Goal: Task Accomplishment & Management: Manage account settings

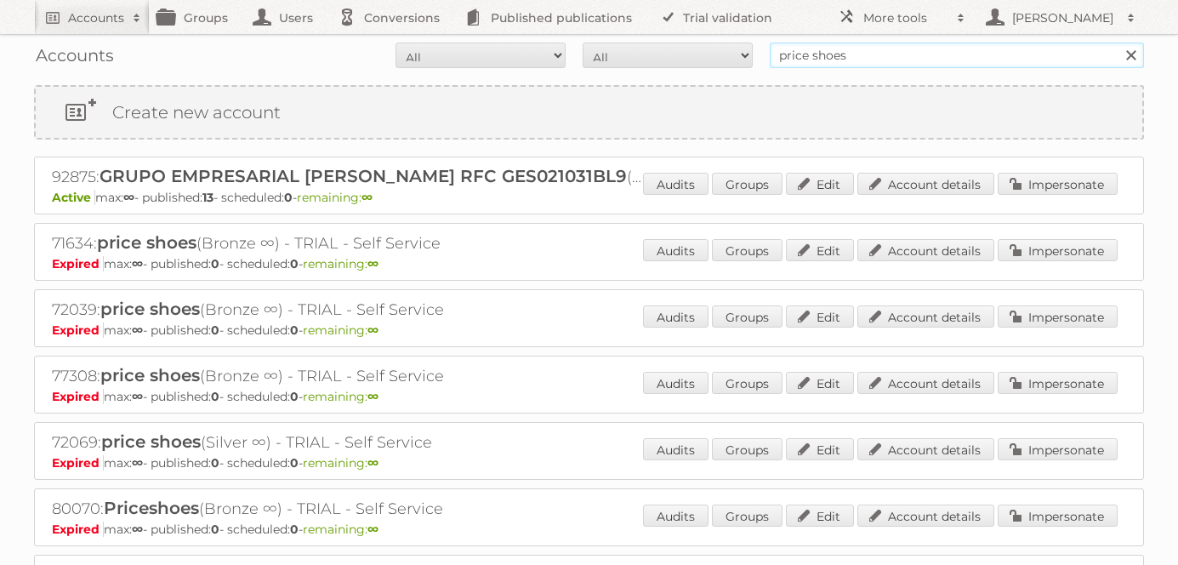
click at [824, 59] on input "price shoes" at bounding box center [957, 56] width 374 height 26
click at [1053, 187] on link "Impersonate" at bounding box center [1058, 184] width 120 height 22
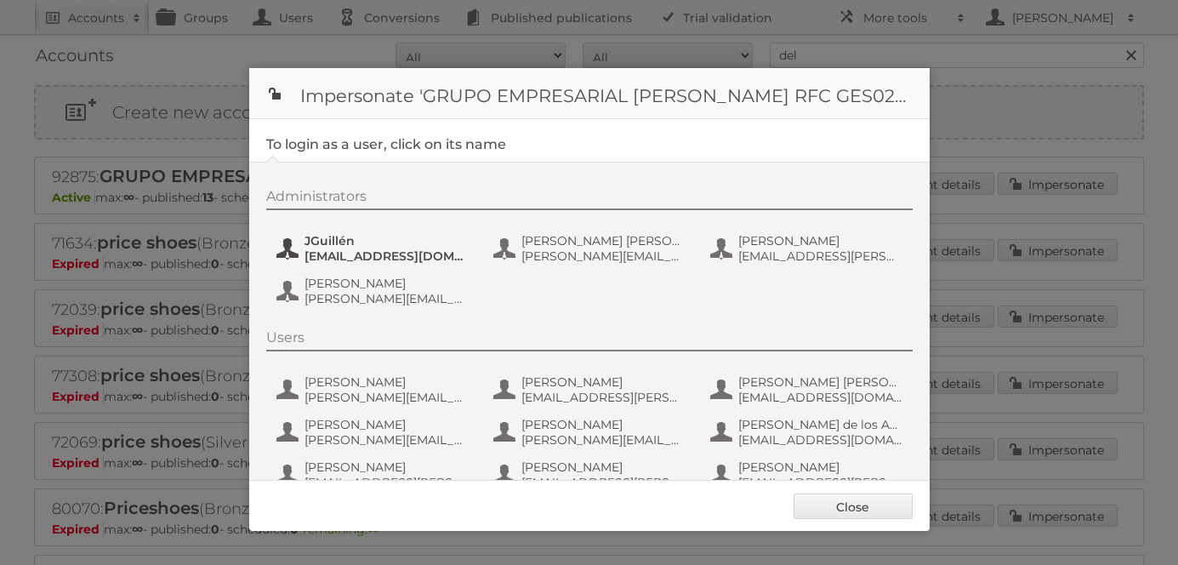
click at [355, 245] on span "JGuillén" at bounding box center [387, 240] width 165 height 15
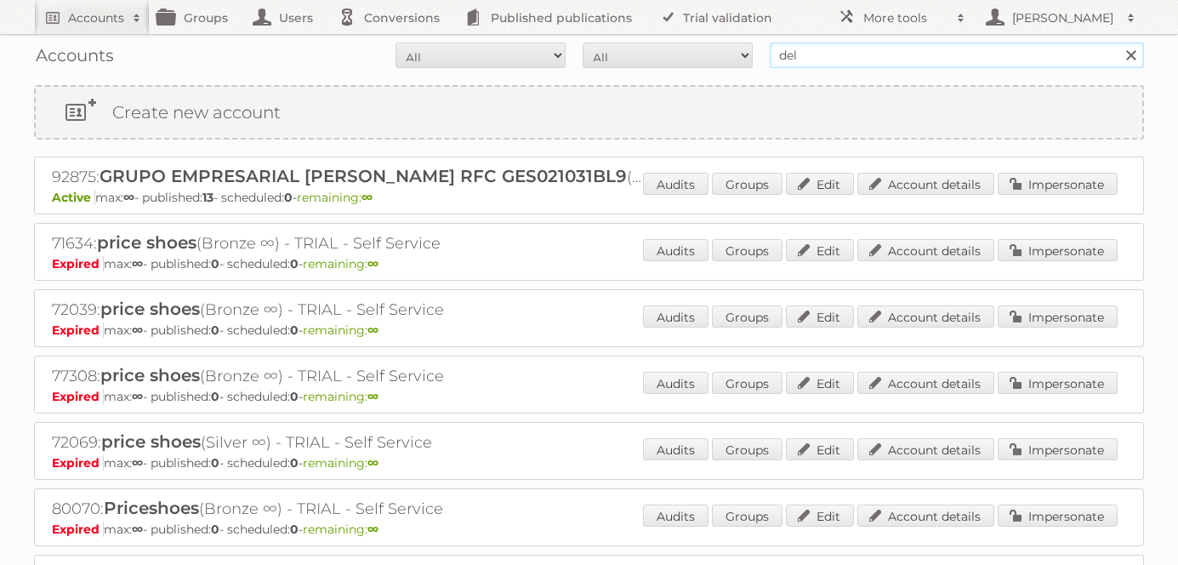
click at [837, 51] on input "del" at bounding box center [957, 56] width 374 height 26
type input "d"
type input "grupo comercial"
click at [1118, 43] on input "Search" at bounding box center [1131, 56] width 26 height 26
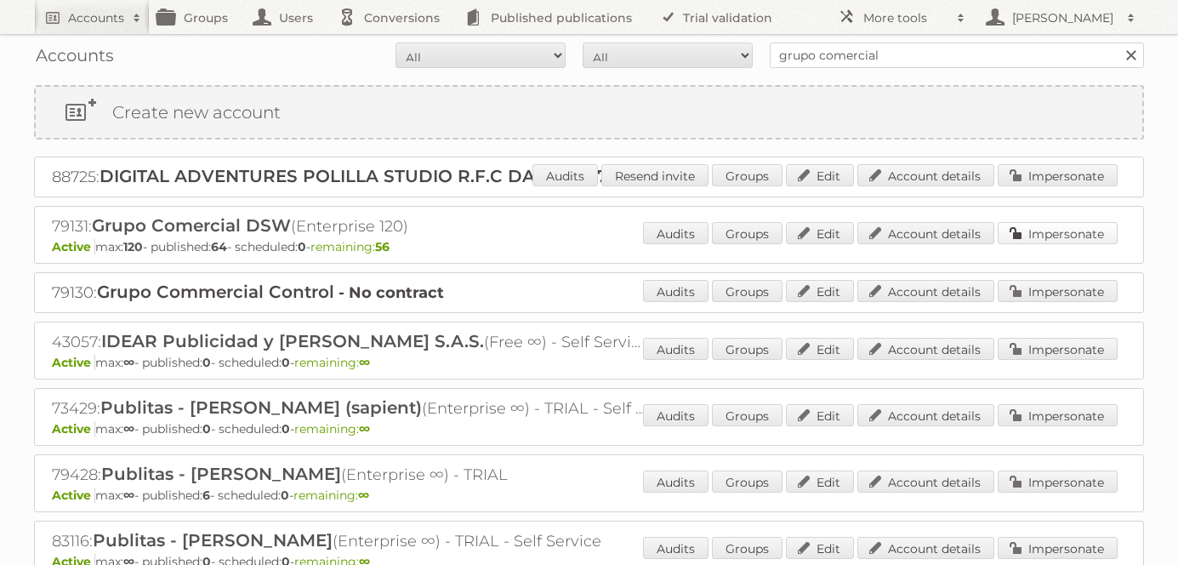
click at [1069, 232] on link "Impersonate" at bounding box center [1058, 233] width 120 height 22
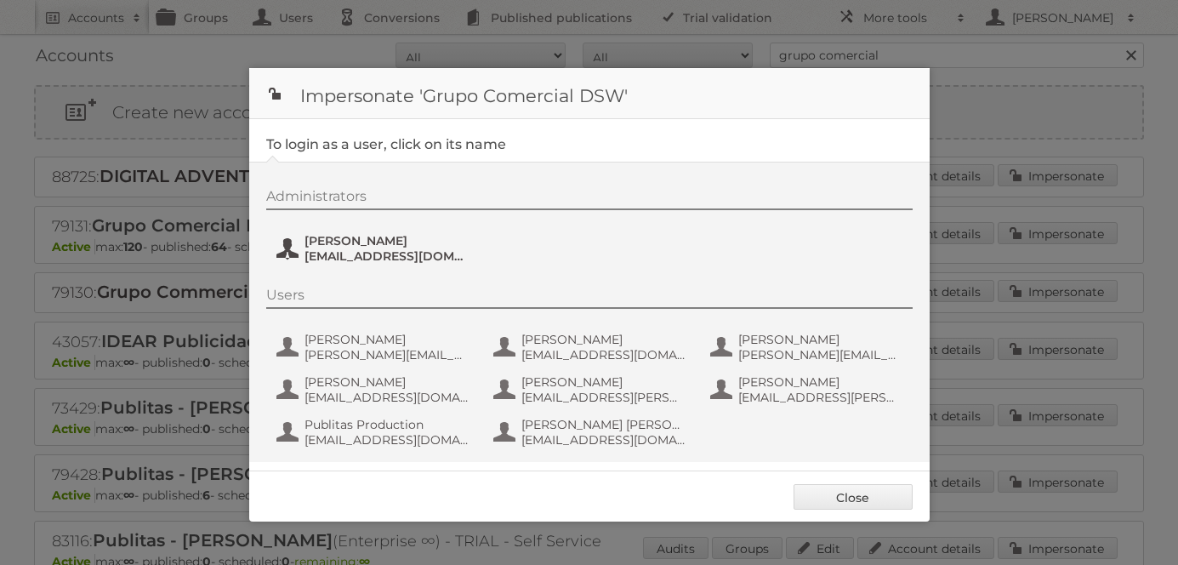
click at [349, 261] on span "[EMAIL_ADDRESS][DOMAIN_NAME]" at bounding box center [387, 255] width 165 height 15
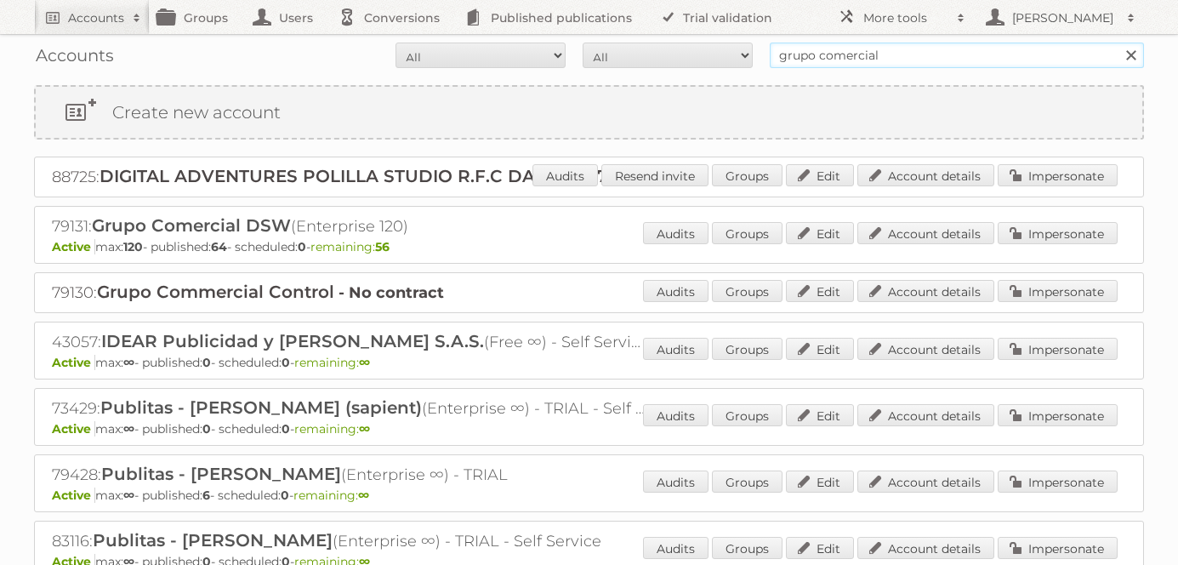
click at [858, 60] on input "grupo comercial" at bounding box center [957, 56] width 374 height 26
type input "price shoes"
click at [1118, 43] on input "Search" at bounding box center [1131, 56] width 26 height 26
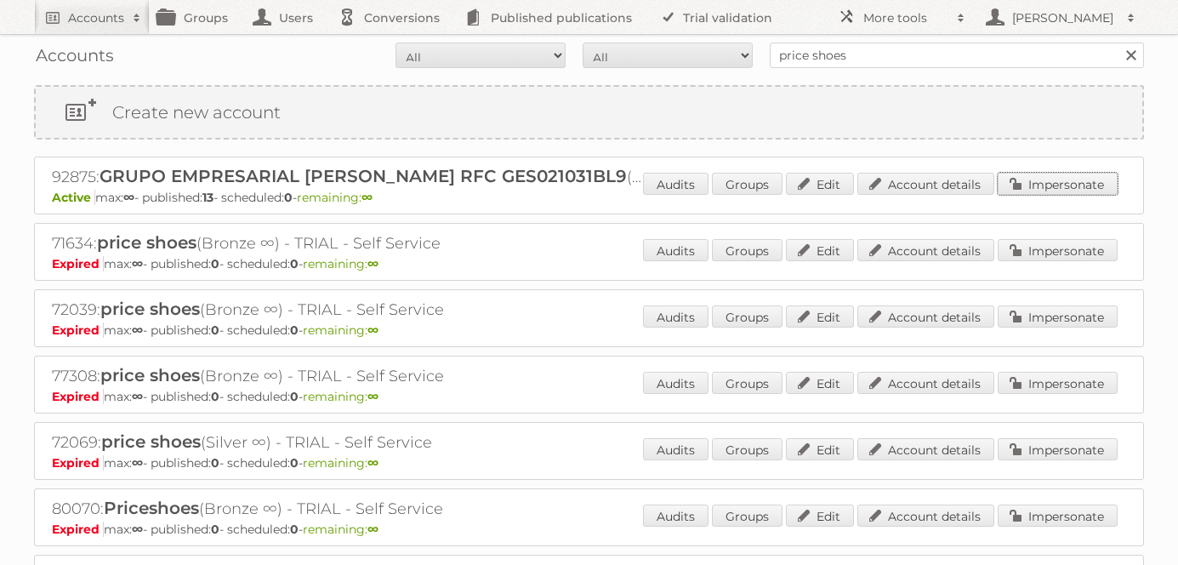
drag, startPoint x: 1080, startPoint y: 182, endPoint x: 817, endPoint y: 212, distance: 264.6
click at [1079, 183] on link "Impersonate" at bounding box center [1058, 184] width 120 height 22
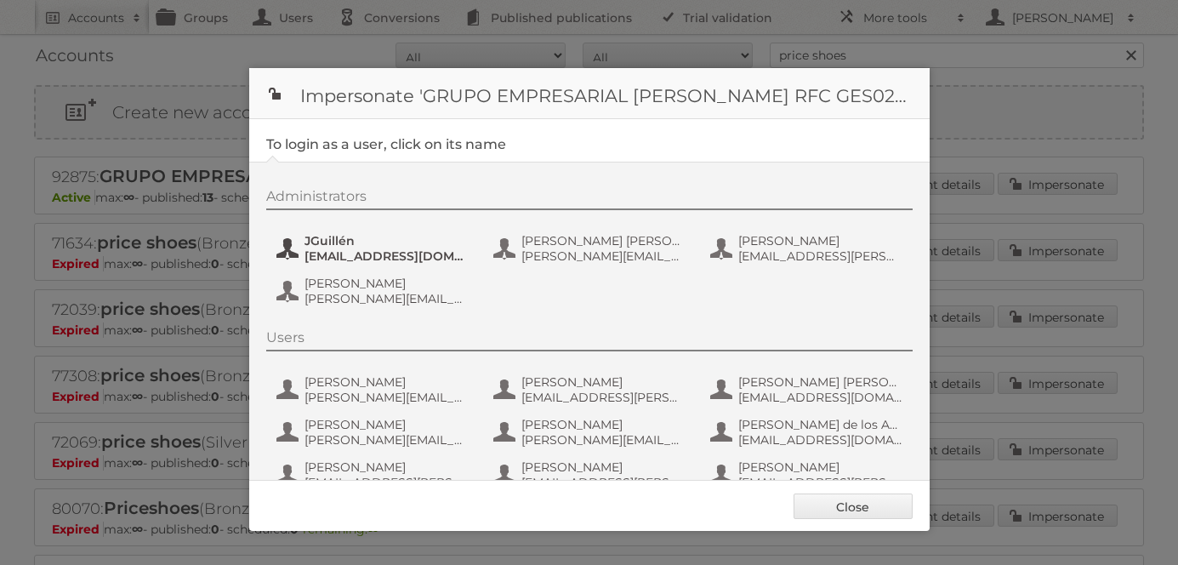
click at [328, 250] on span "jguillen@priceshoes.com" at bounding box center [387, 255] width 165 height 15
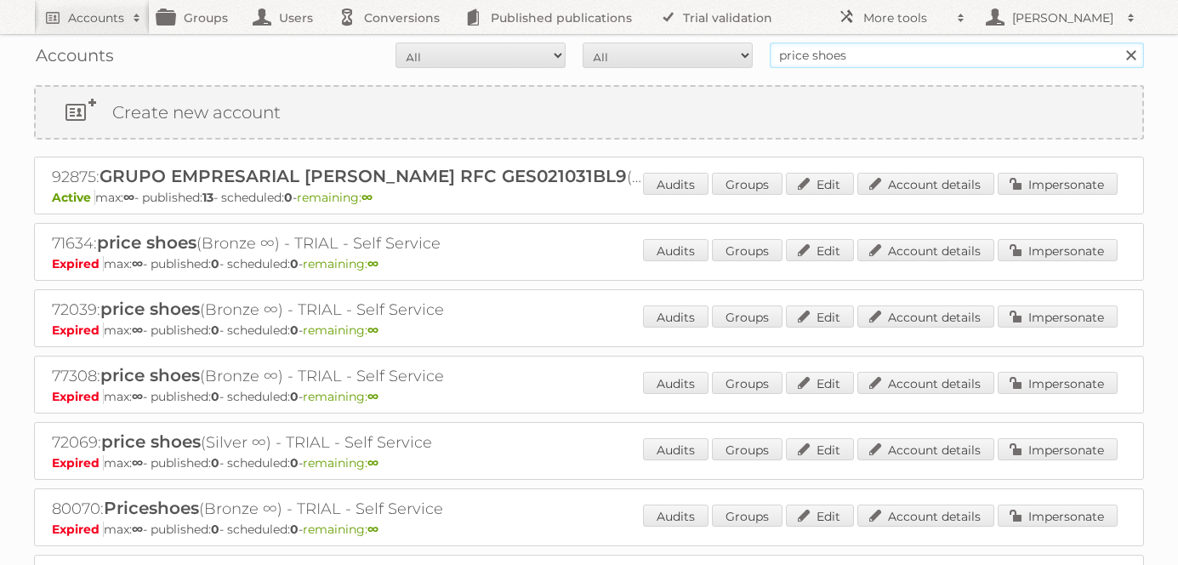
click at [818, 49] on input "price shoes" at bounding box center [957, 56] width 374 height 26
type input "grupo comercial"
click at [1118, 43] on input "Search" at bounding box center [1131, 56] width 26 height 26
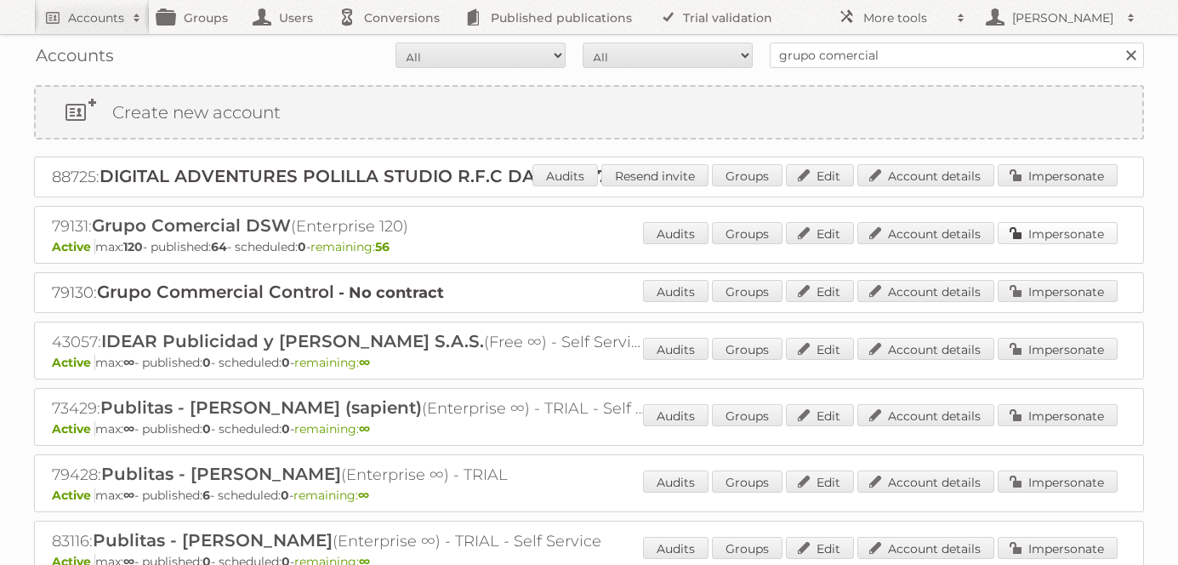
click at [1046, 237] on link "Impersonate" at bounding box center [1058, 233] width 120 height 22
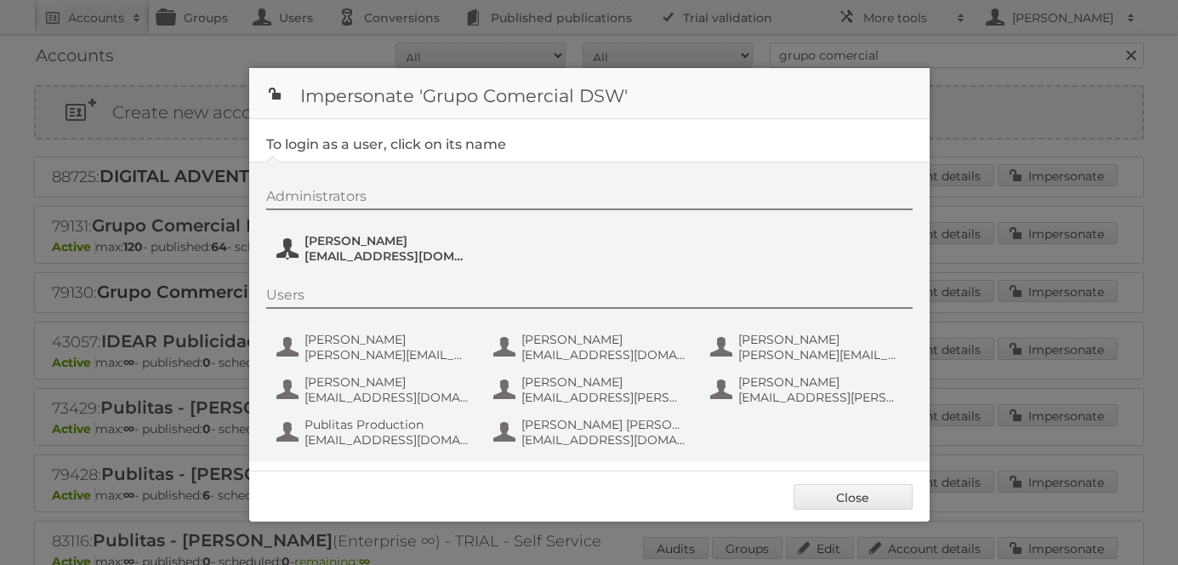
click at [353, 239] on span "[PERSON_NAME]" at bounding box center [387, 240] width 165 height 15
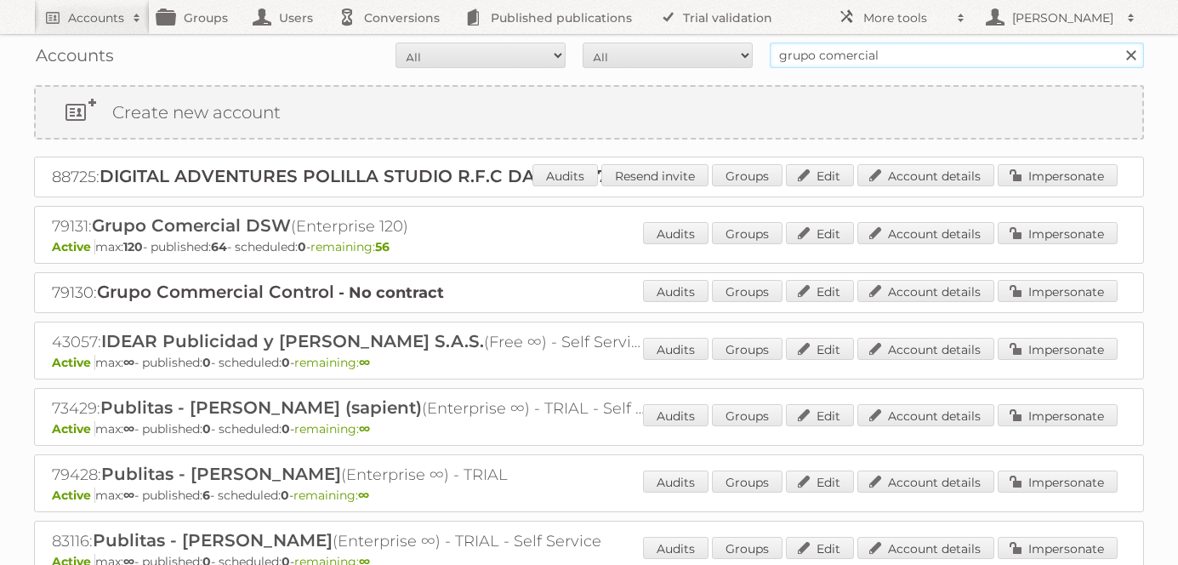
click at [851, 63] on input "grupo comercial" at bounding box center [957, 56] width 374 height 26
type input "price shoes"
click at [1118, 43] on input "Search" at bounding box center [1131, 56] width 26 height 26
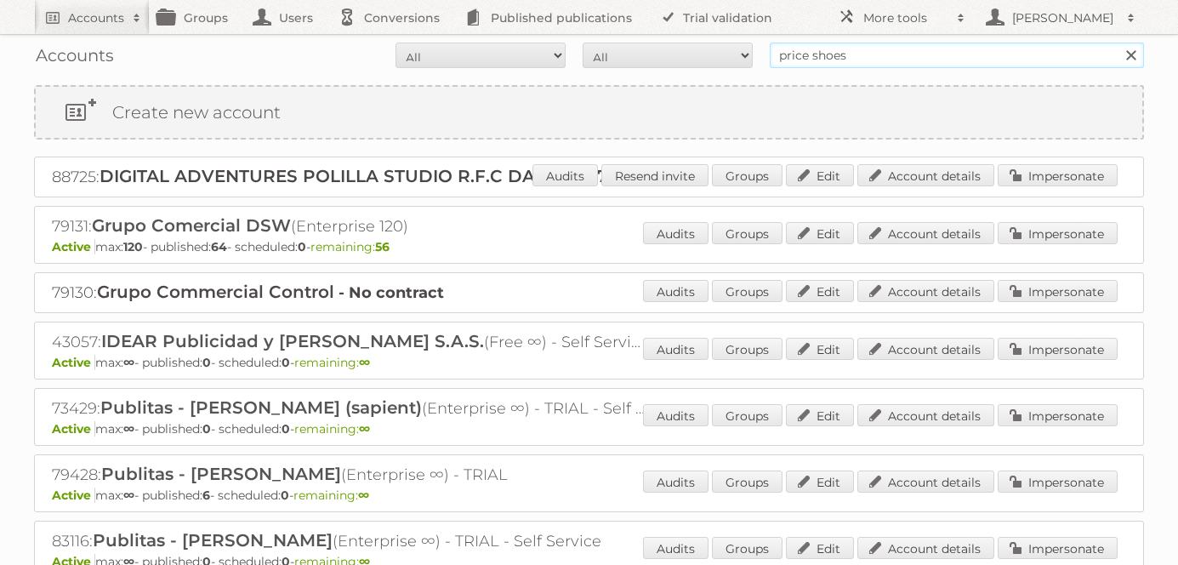
drag, startPoint x: 851, startPoint y: 63, endPoint x: 665, endPoint y: 63, distance: 185.5
click at [665, 63] on form "All Active Expired Pending All Paid Trials Self service price shoes Search" at bounding box center [589, 56] width 1110 height 26
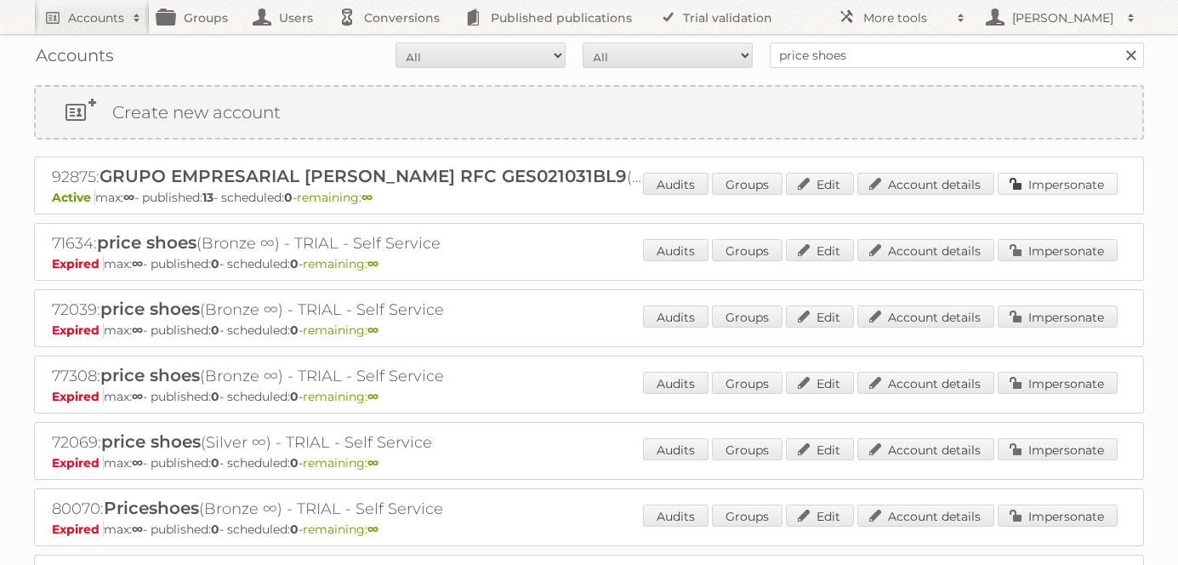
click at [1053, 188] on link "Impersonate" at bounding box center [1058, 184] width 120 height 22
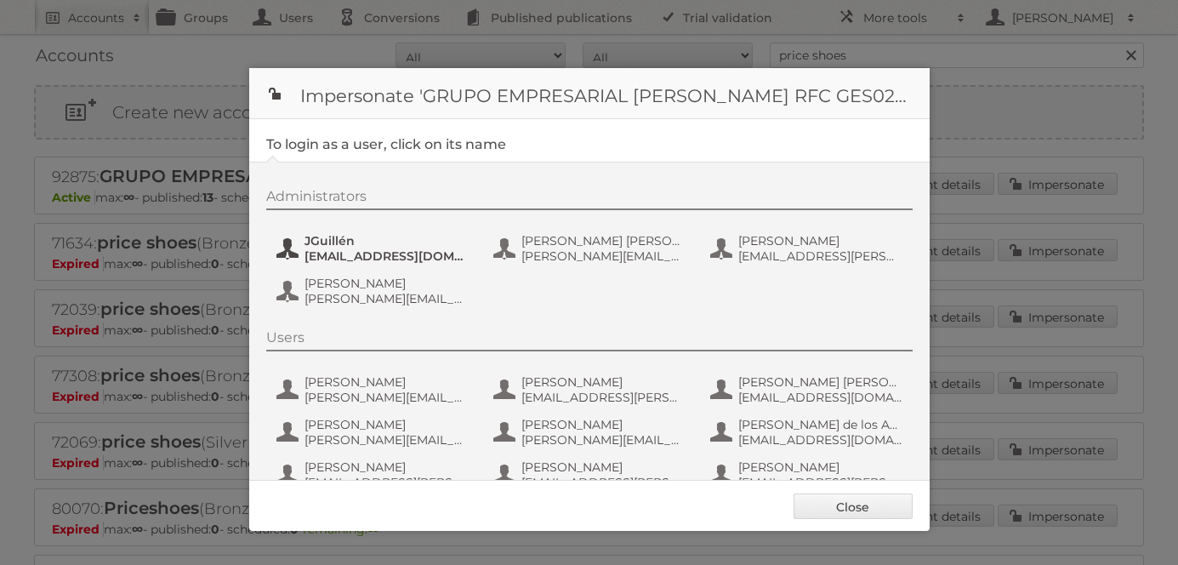
click at [329, 237] on span "JGuillén" at bounding box center [387, 240] width 165 height 15
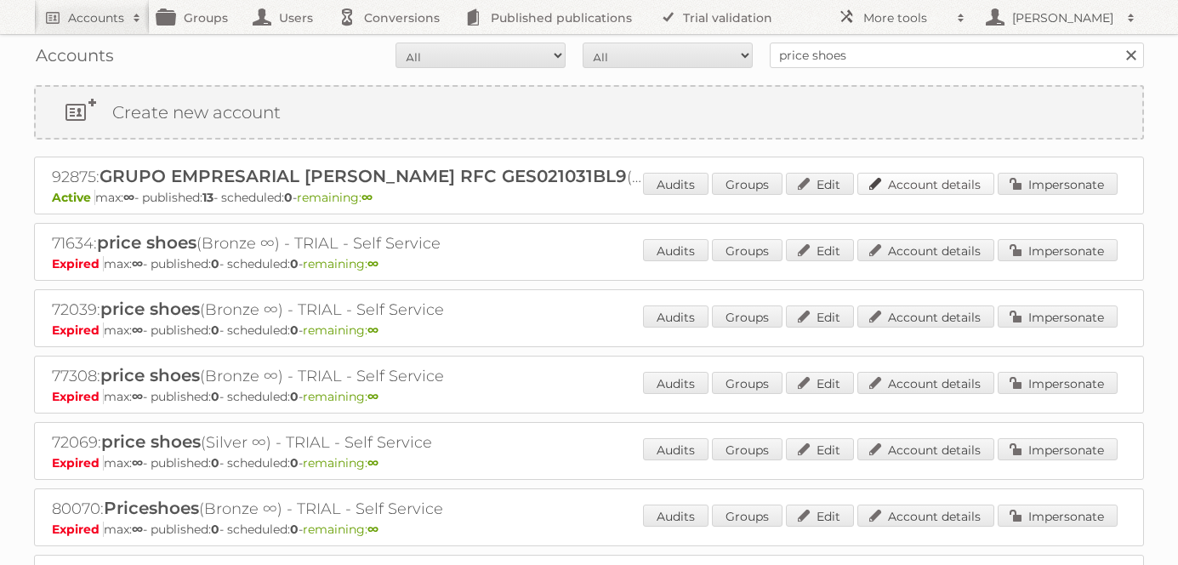
click at [950, 184] on link "Account details" at bounding box center [926, 184] width 137 height 22
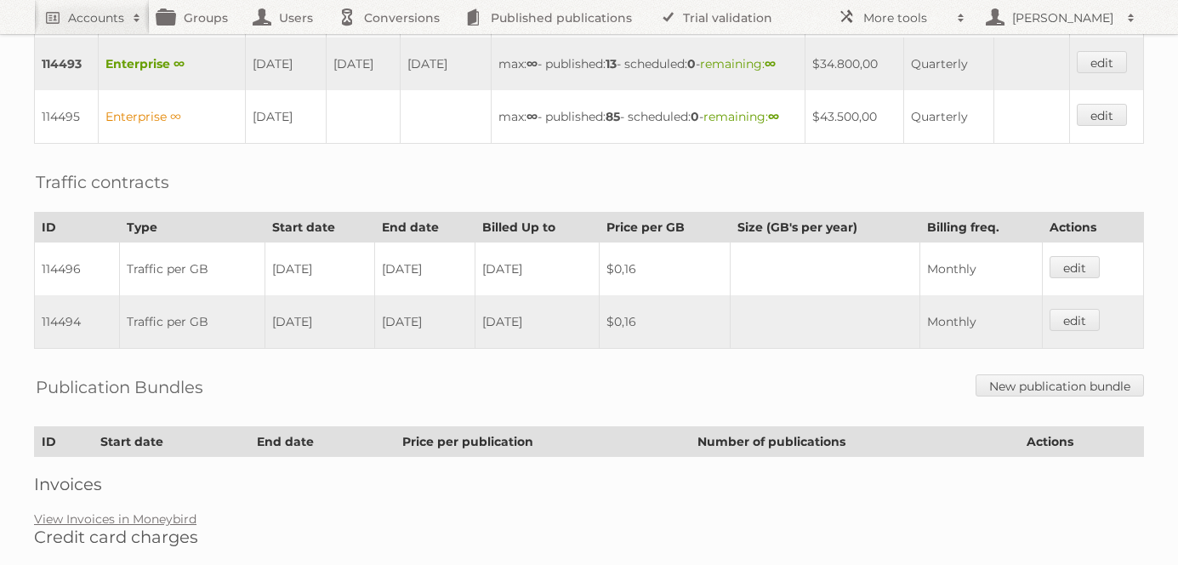
scroll to position [577, 0]
click at [1106, 145] on td "edit" at bounding box center [1106, 119] width 74 height 54
click at [1095, 75] on link "edit" at bounding box center [1102, 64] width 50 height 22
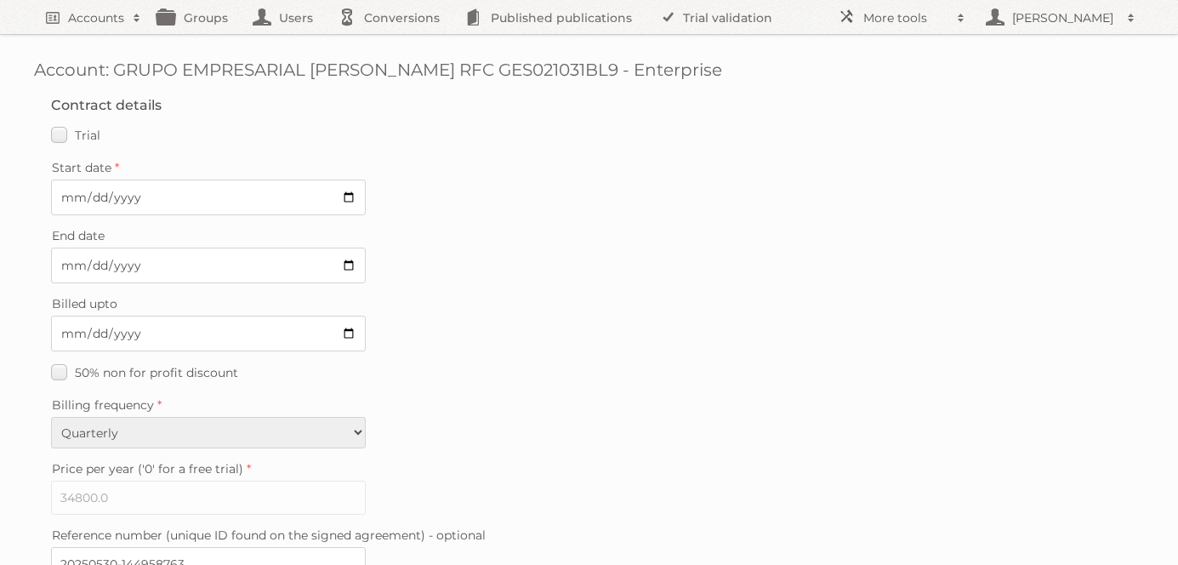
scroll to position [522, 0]
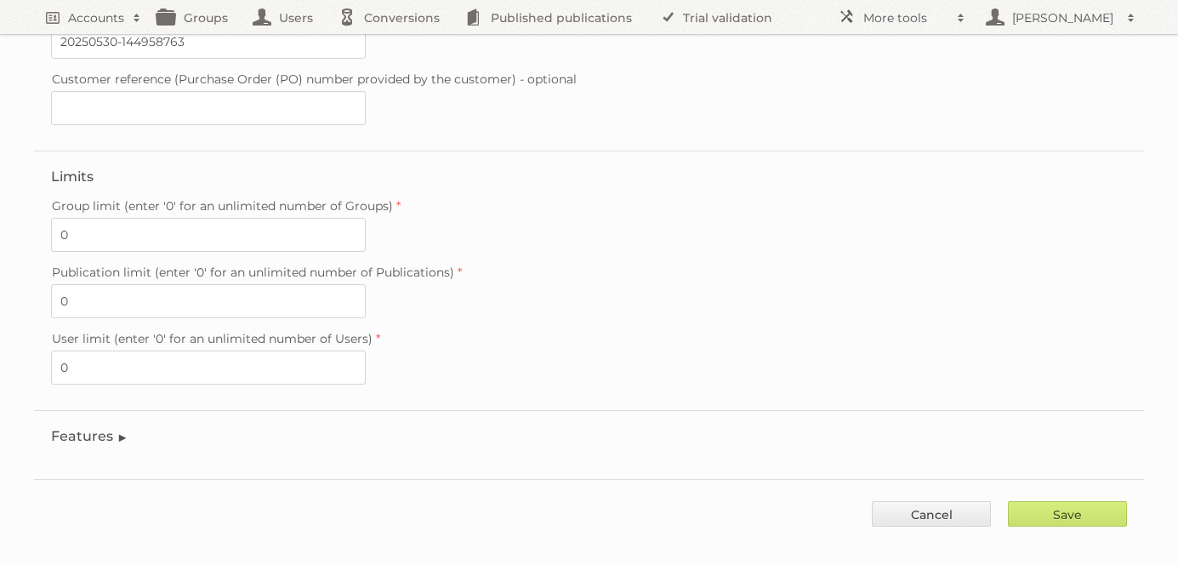
click at [66, 428] on legend "Features" at bounding box center [89, 436] width 77 height 16
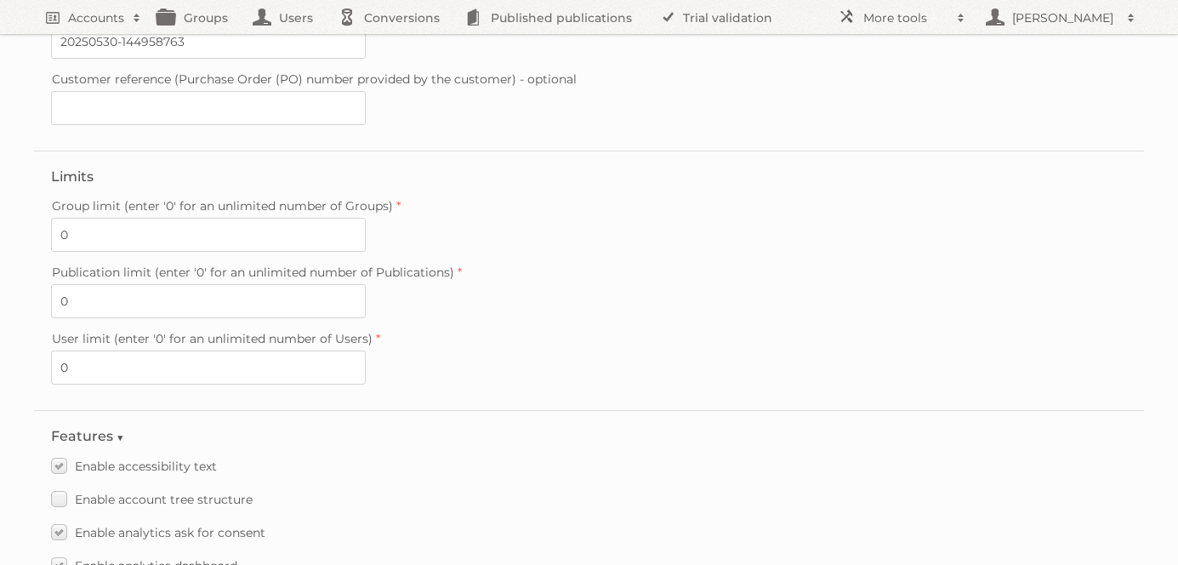
scroll to position [2515, 0]
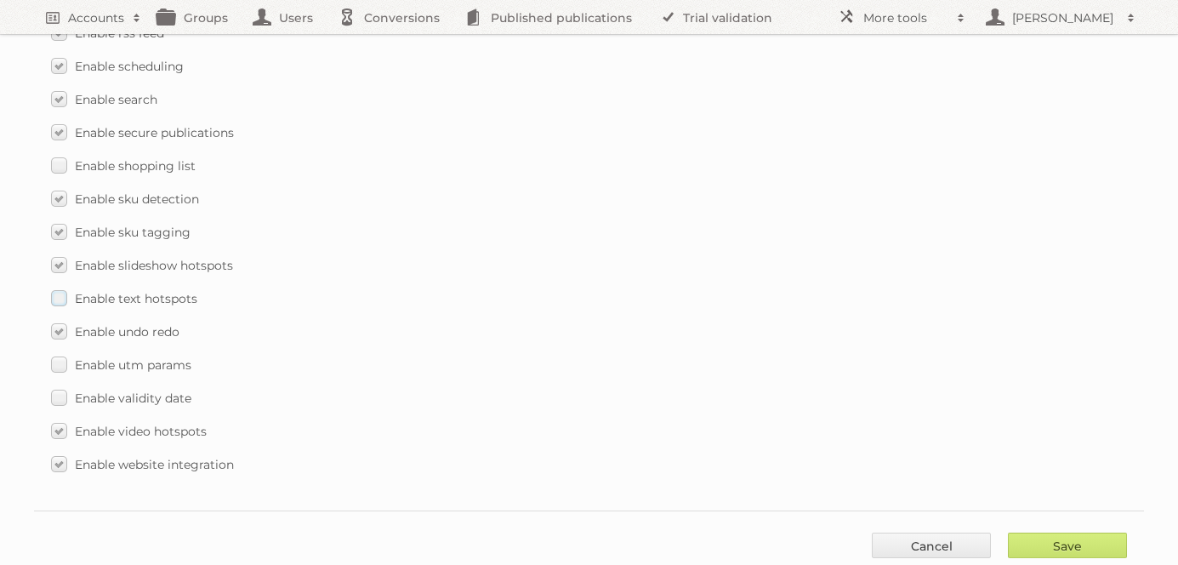
click at [60, 286] on label "Enable text hotspots" at bounding box center [124, 298] width 146 height 25
click at [0, 0] on input "Enable text hotspots" at bounding box center [0, 0] width 0 height 0
click at [62, 352] on label "Enable utm params" at bounding box center [121, 364] width 140 height 25
click at [0, 0] on input "Enable utm params" at bounding box center [0, 0] width 0 height 0
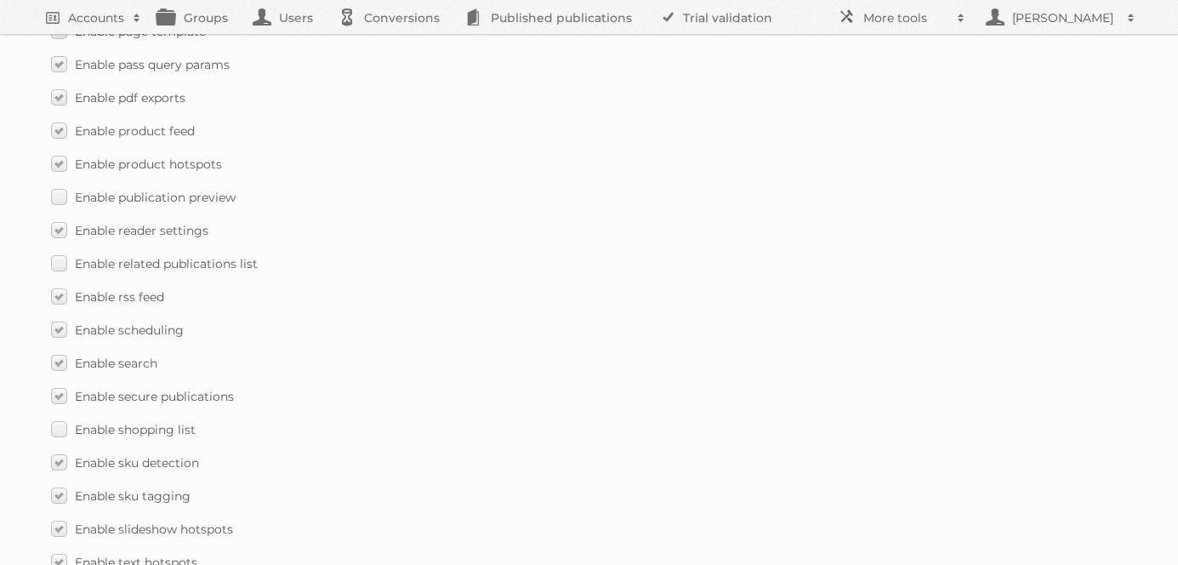
scroll to position [2249, 0]
click at [61, 254] on label "Enable related publications list" at bounding box center [154, 266] width 207 height 25
click at [0, 0] on input "Enable related publications list" at bounding box center [0, 0] width 0 height 0
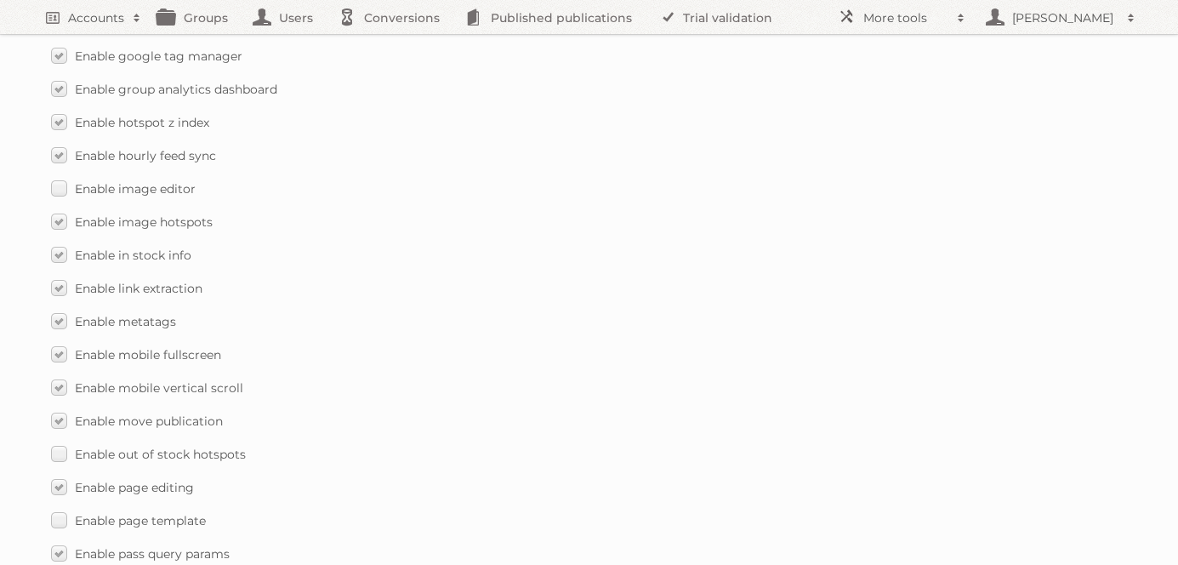
scroll to position [2546, 0]
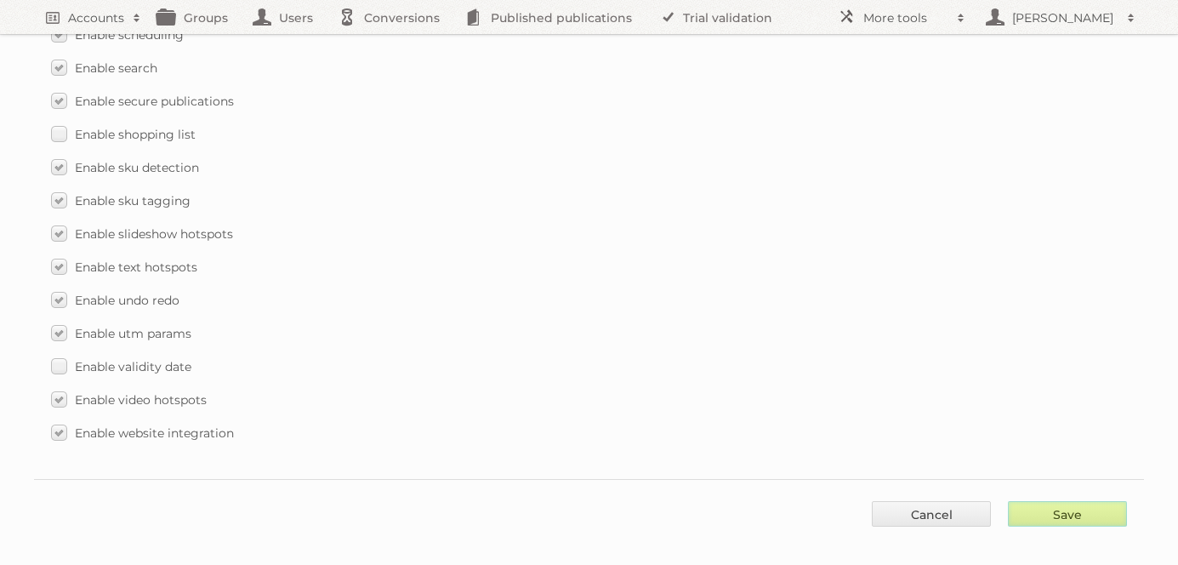
click at [1107, 501] on input "Save" at bounding box center [1067, 514] width 119 height 26
type input "..."
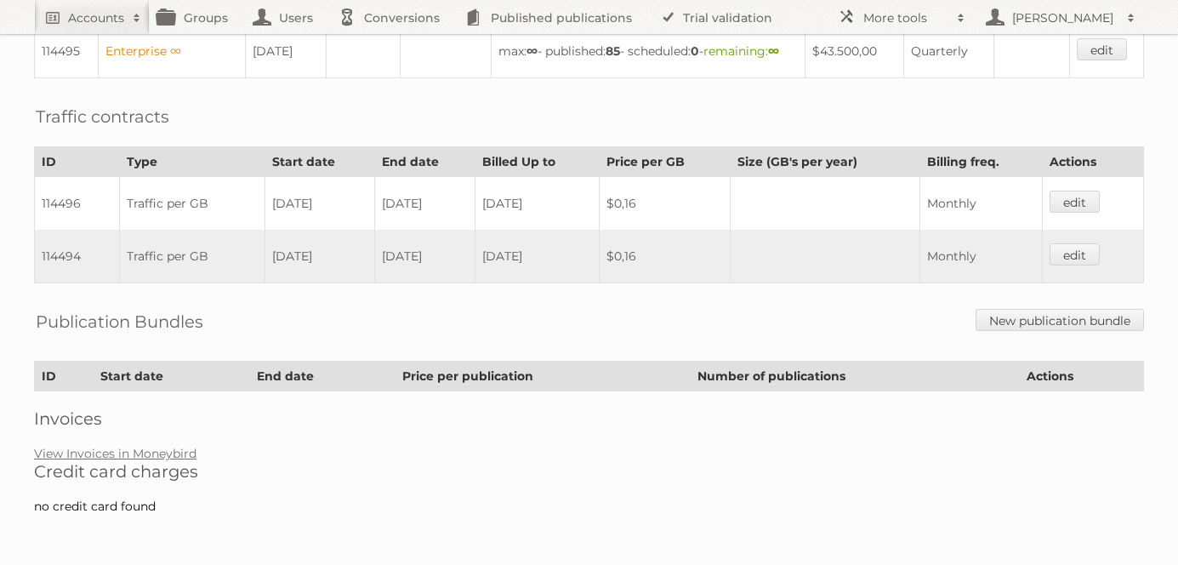
scroll to position [512, 0]
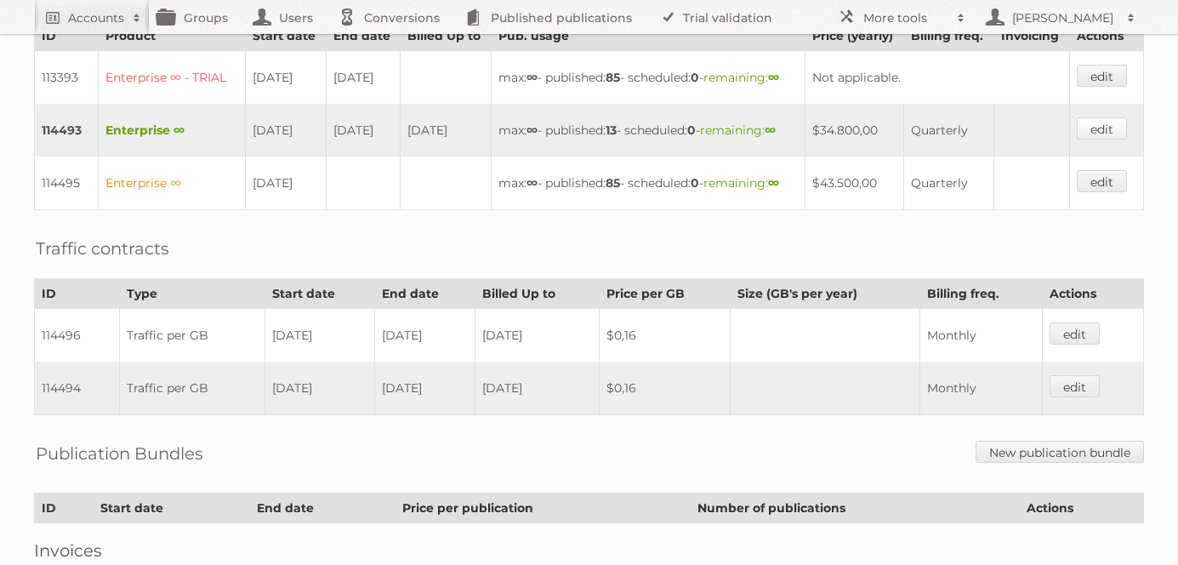
click at [1104, 140] on link "edit" at bounding box center [1102, 128] width 50 height 22
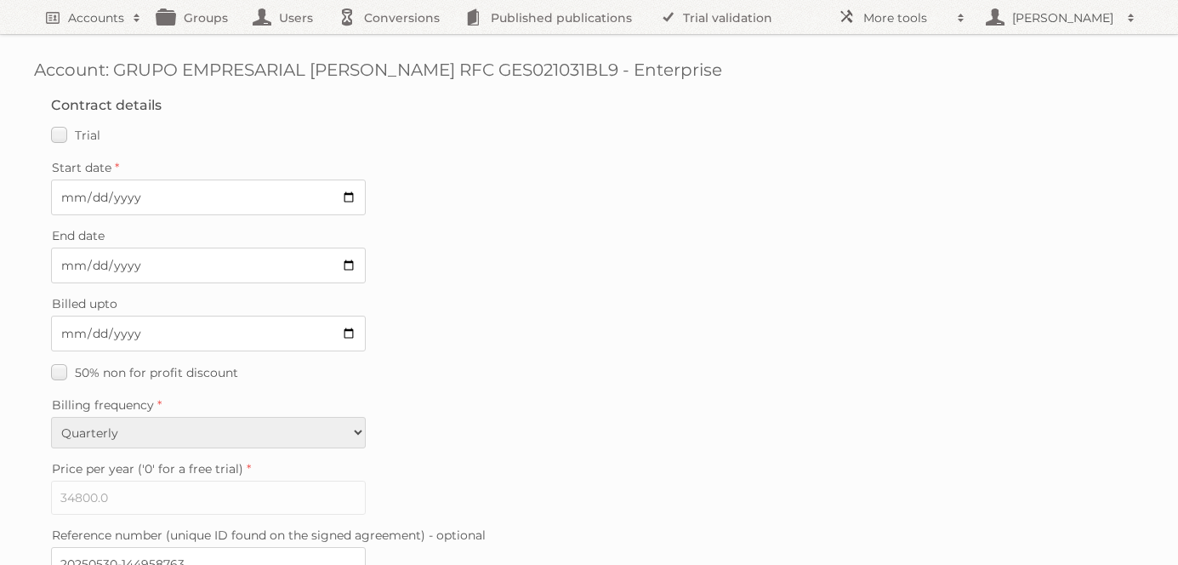
scroll to position [522, 0]
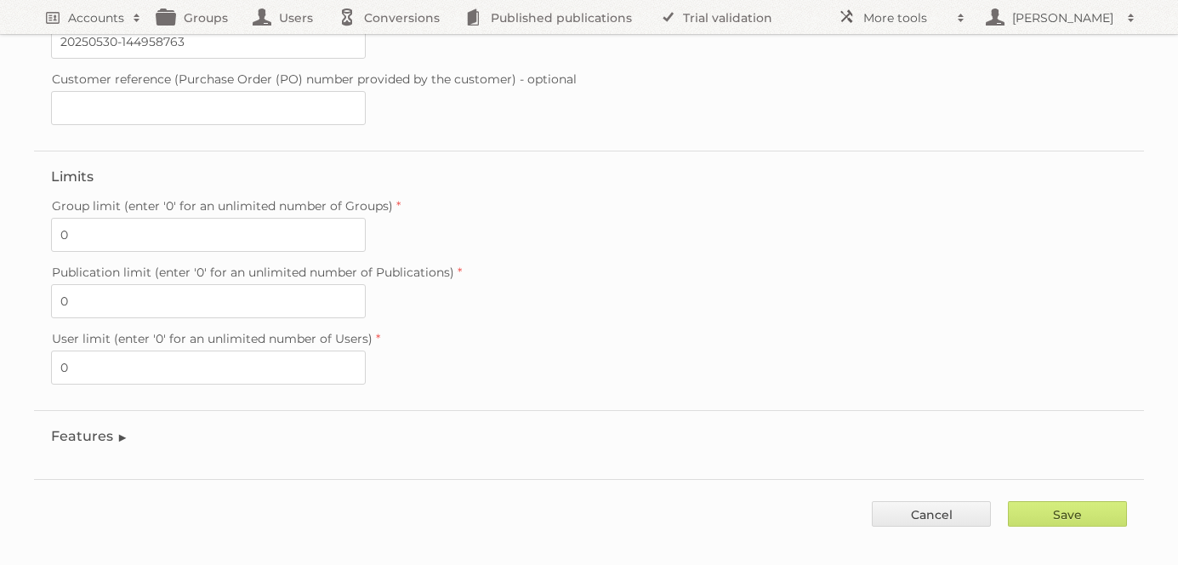
click at [65, 410] on fieldset "Features Enable accessibility text Enable account tree structure Enable analyti…" at bounding box center [589, 440] width 1110 height 60
click at [71, 428] on legend "Features" at bounding box center [89, 436] width 77 height 16
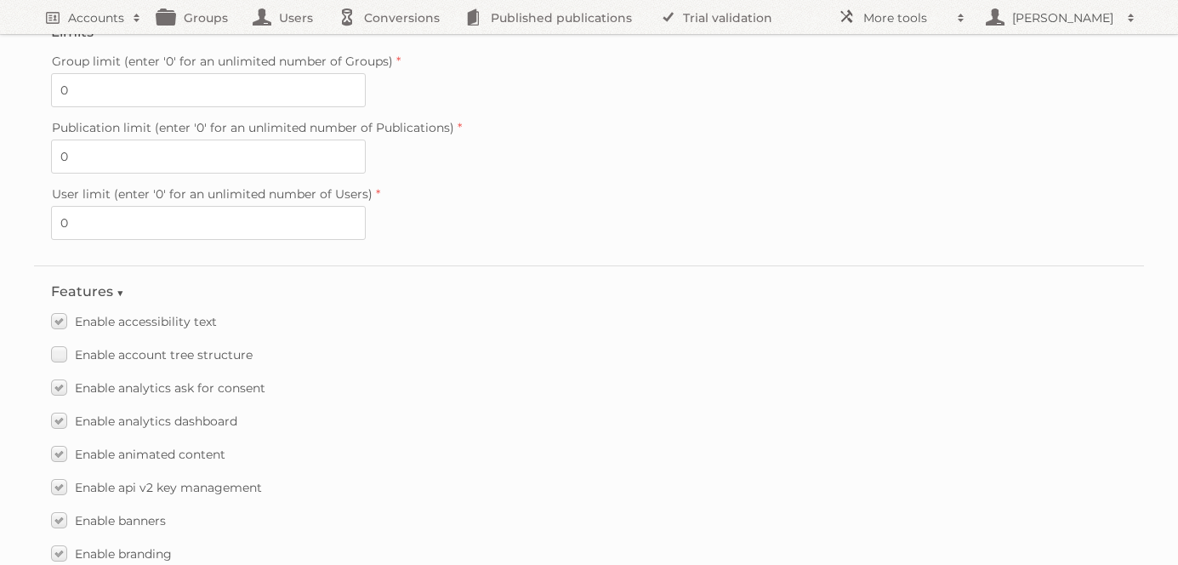
scroll to position [2150, 0]
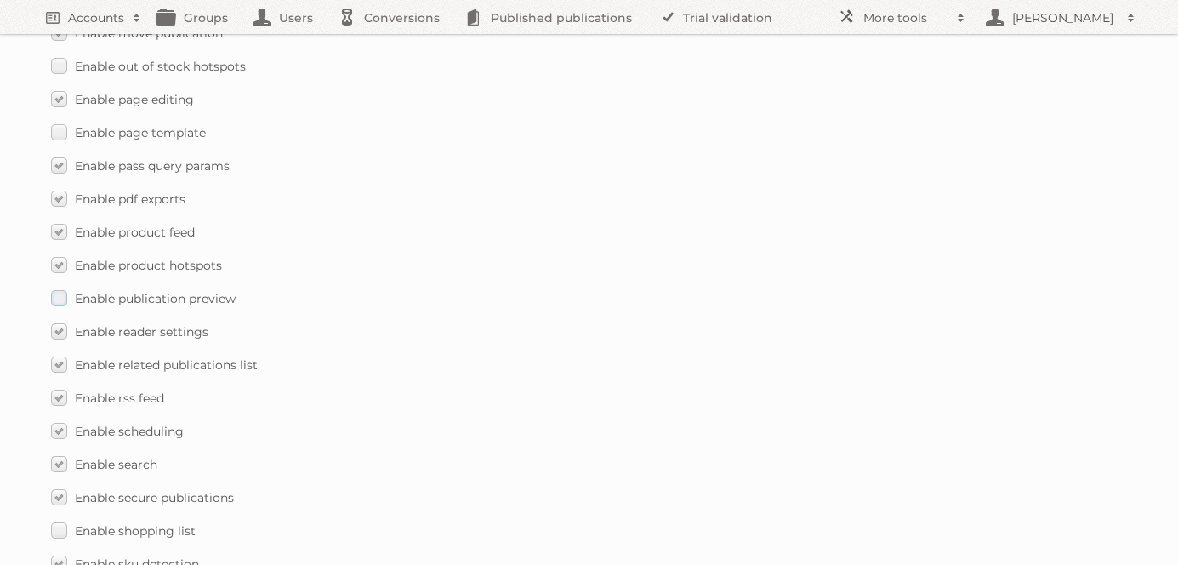
click at [59, 286] on label "Enable publication preview" at bounding box center [143, 298] width 185 height 25
click at [0, 0] on input "Enable publication preview" at bounding box center [0, 0] width 0 height 0
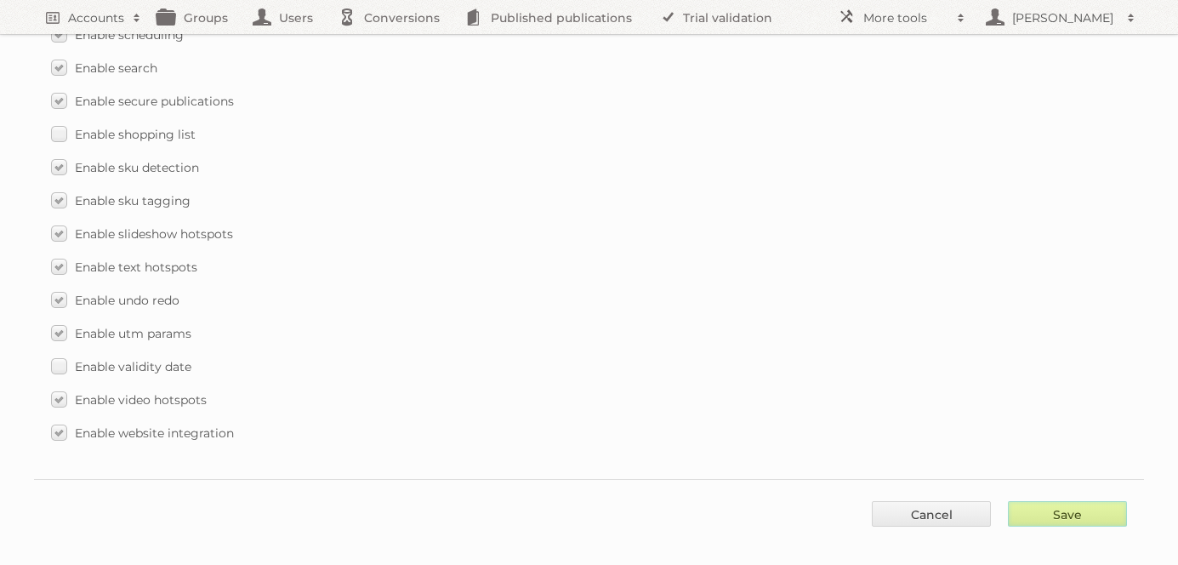
click at [1065, 501] on input "Save" at bounding box center [1067, 514] width 119 height 26
type input "..."
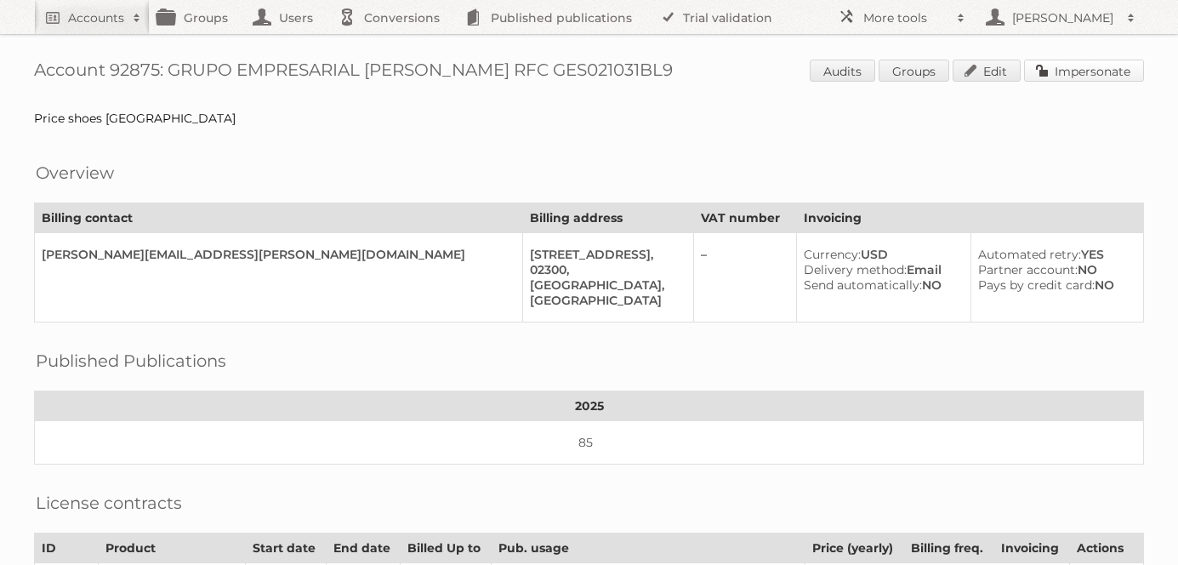
click at [1092, 73] on link "Impersonate" at bounding box center [1084, 71] width 120 height 22
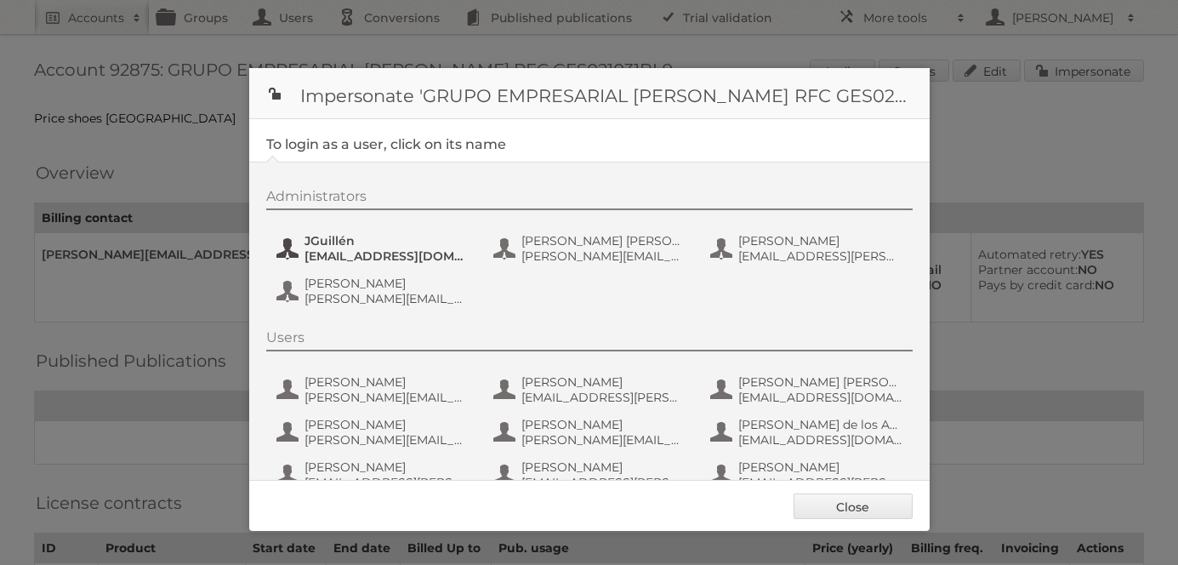
click at [349, 244] on span "JGuillén" at bounding box center [387, 240] width 165 height 15
